Goal: Transaction & Acquisition: Book appointment/travel/reservation

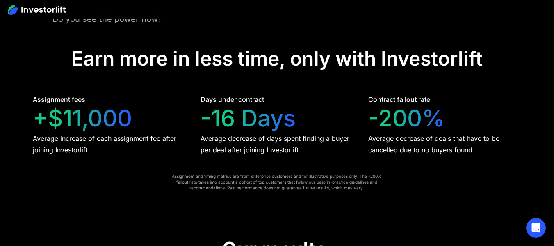
scroll to position [1578, 0]
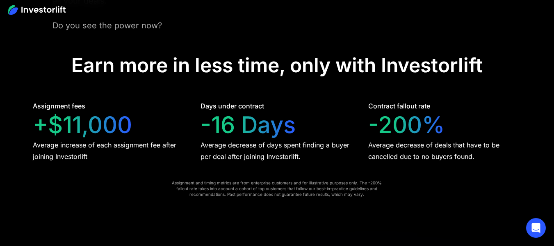
drag, startPoint x: 560, startPoint y: 101, endPoint x: 558, endPoint y: 114, distance: 13.7
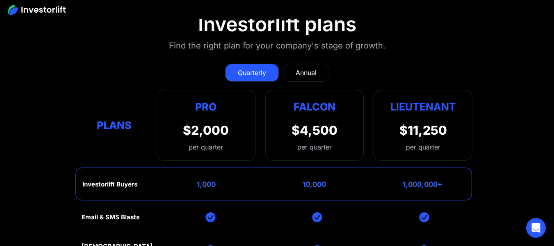
scroll to position [3110, 0]
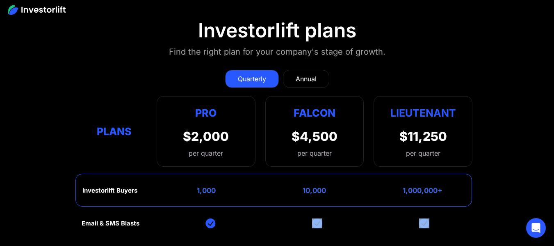
drag, startPoint x: 547, startPoint y: 212, endPoint x: 557, endPoint y: 213, distance: 9.9
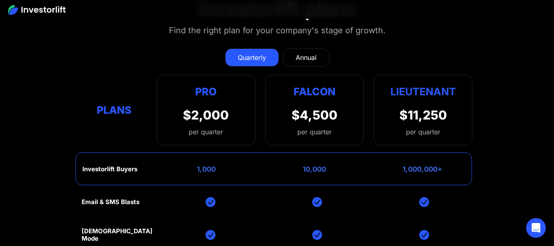
scroll to position [3125, 0]
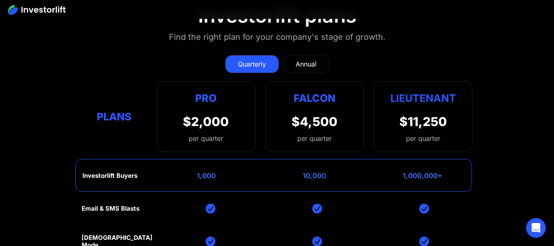
click at [311, 59] on div "Annual" at bounding box center [306, 64] width 21 height 10
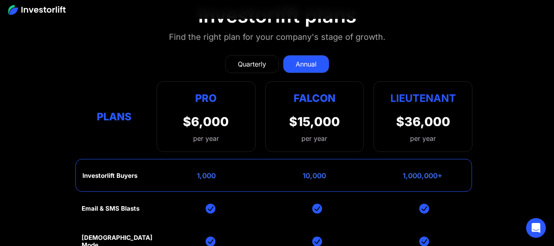
click at [261, 59] on div "Quarterly" at bounding box center [252, 64] width 28 height 10
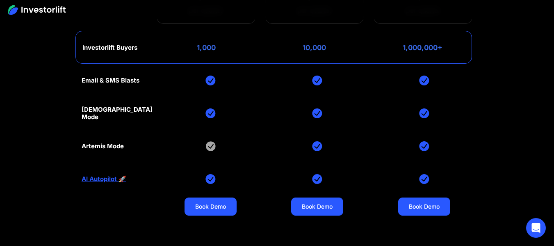
scroll to position [3266, 0]
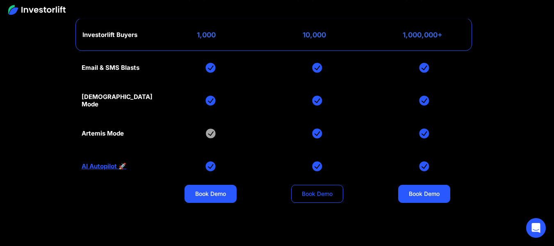
click at [334, 185] on link "Book Demo" at bounding box center [317, 194] width 52 height 18
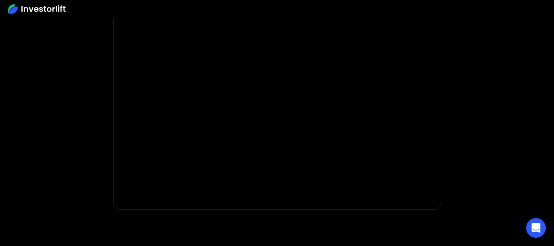
scroll to position [179, 0]
